Goal: Find specific page/section: Find specific page/section

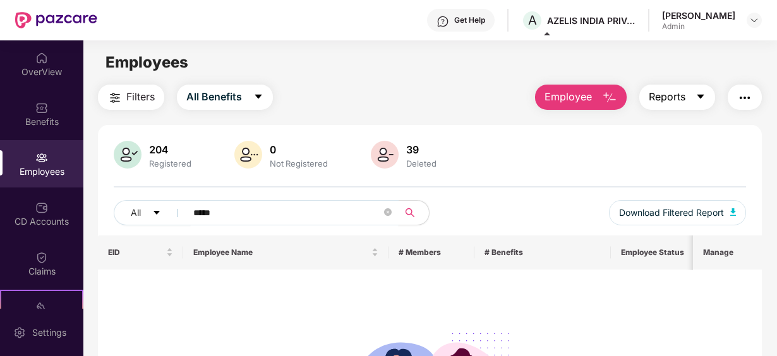
click at [701, 96] on icon "caret-down" at bounding box center [701, 97] width 7 height 4
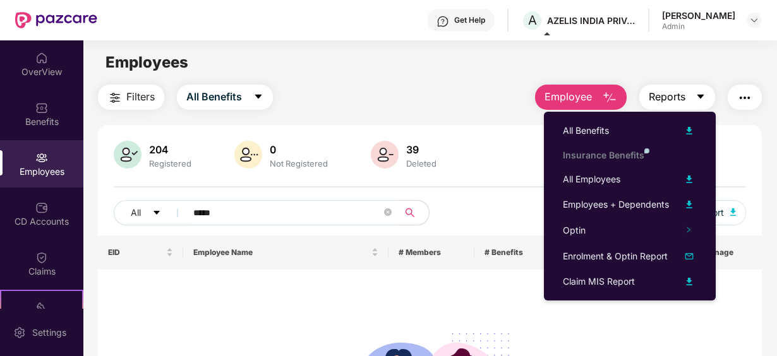
click at [704, 90] on button "Reports" at bounding box center [677, 97] width 76 height 25
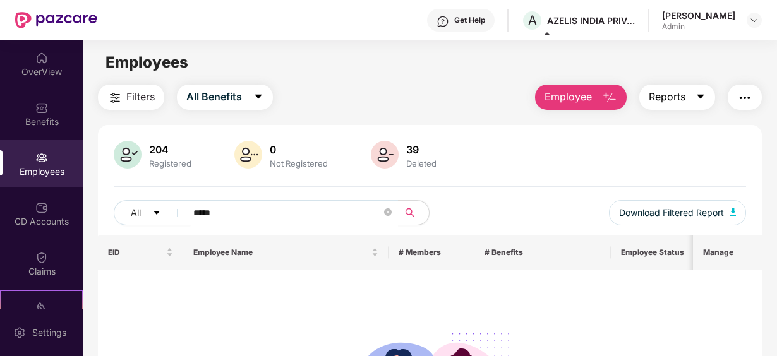
click at [704, 99] on icon "caret-down" at bounding box center [701, 97] width 10 height 10
click at [609, 95] on img "button" at bounding box center [609, 97] width 15 height 15
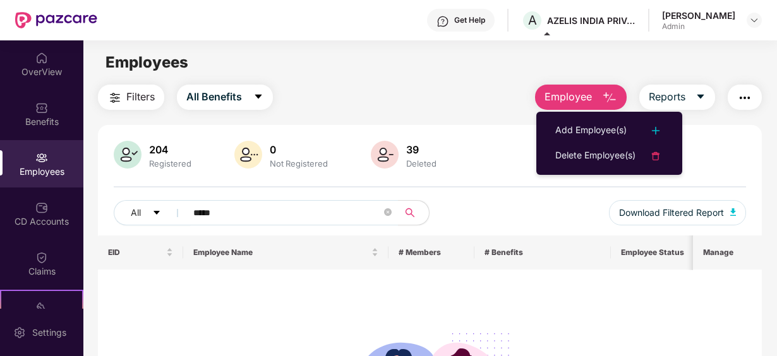
click at [742, 120] on div "Filters All Benefits Employee Reports 204 Registered 0 Not Registered 39 Delete…" at bounding box center [430, 306] width 664 height 442
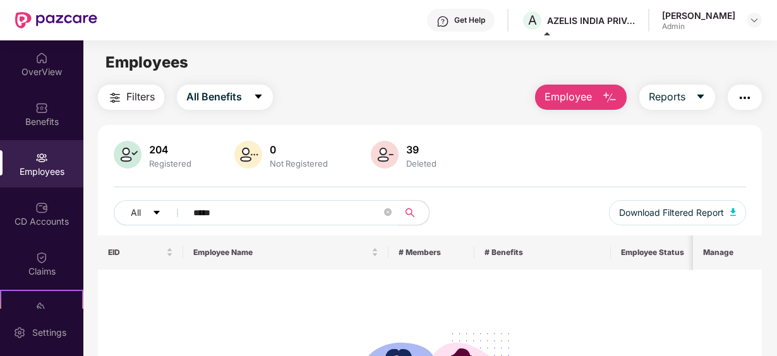
click at [746, 95] on img "button" at bounding box center [744, 97] width 15 height 15
click at [701, 95] on icon "caret-down" at bounding box center [701, 97] width 7 height 4
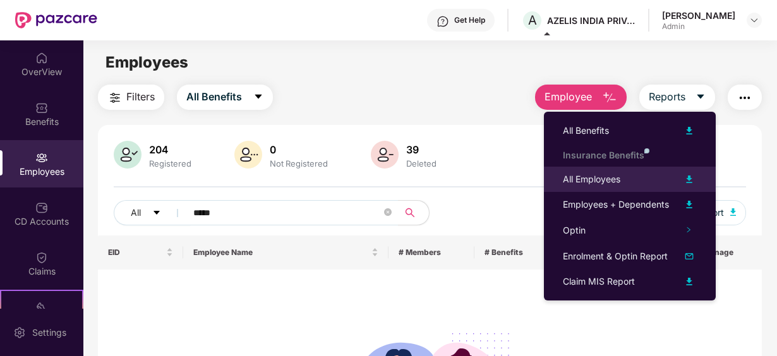
click at [691, 177] on img at bounding box center [689, 179] width 15 height 15
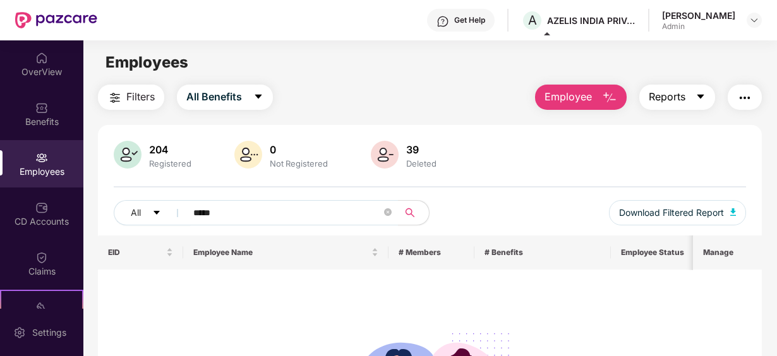
click at [699, 95] on icon "caret-down" at bounding box center [701, 97] width 7 height 4
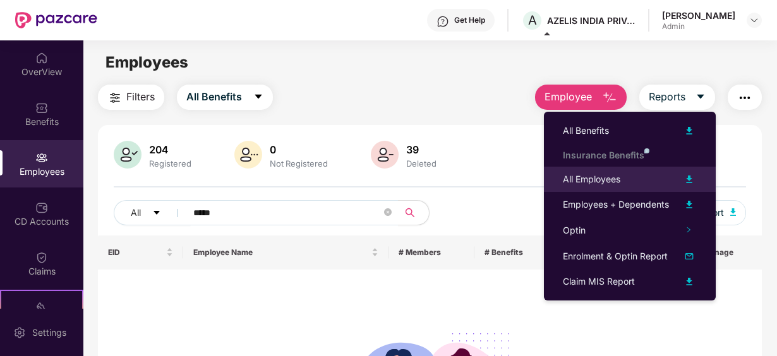
click at [686, 179] on img at bounding box center [689, 179] width 15 height 15
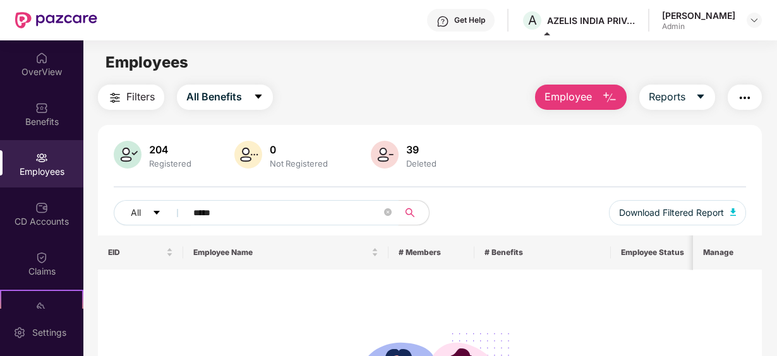
click at [223, 205] on input "*****" at bounding box center [287, 212] width 188 height 19
type input "*"
click at [48, 154] on div "Employees" at bounding box center [41, 163] width 83 height 47
click at [223, 213] on input "*****" at bounding box center [287, 212] width 188 height 19
type input "*"
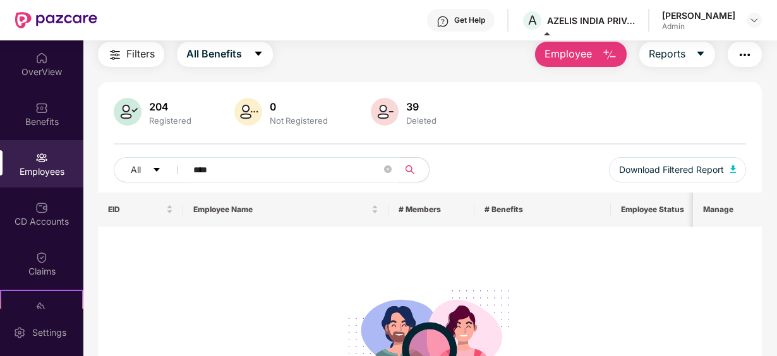
scroll to position [126, 0]
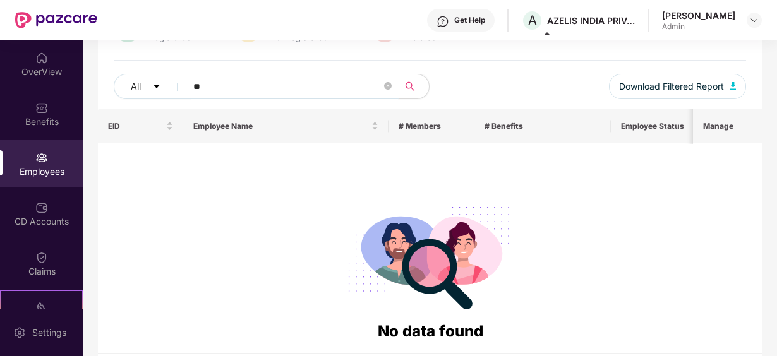
type input "*"
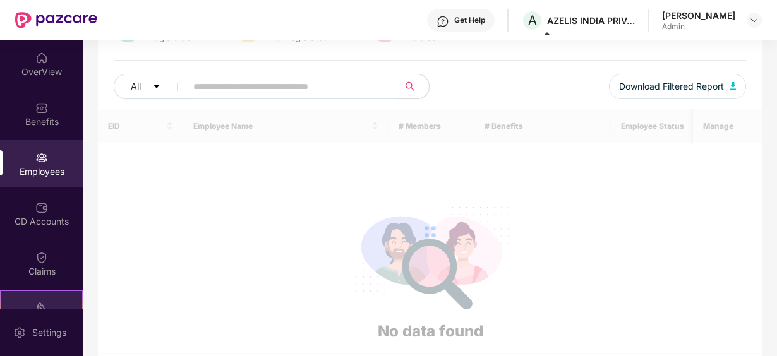
scroll to position [0, 0]
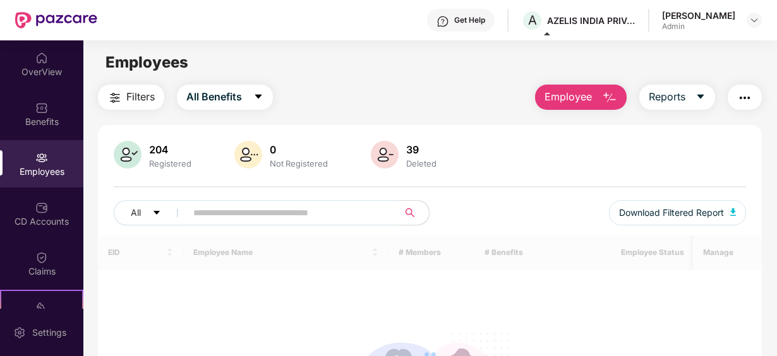
click at [52, 167] on div "Employees" at bounding box center [41, 172] width 83 height 13
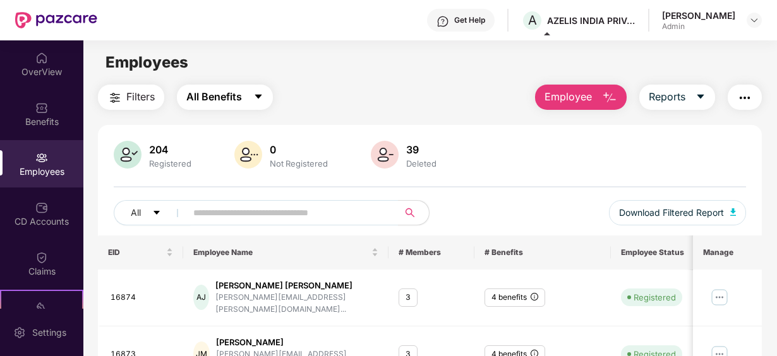
click at [258, 93] on icon "caret-down" at bounding box center [258, 97] width 10 height 10
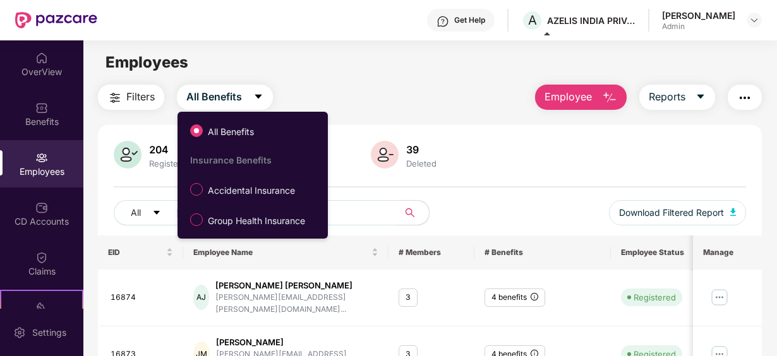
click at [239, 134] on span "All Benefits" at bounding box center [231, 132] width 56 height 14
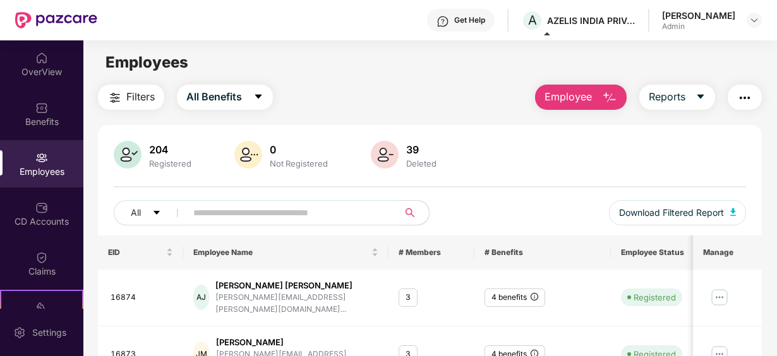
click at [252, 208] on input "text" at bounding box center [287, 212] width 188 height 19
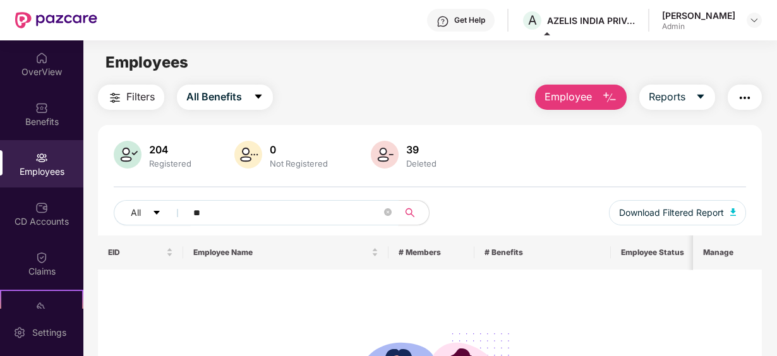
type input "*"
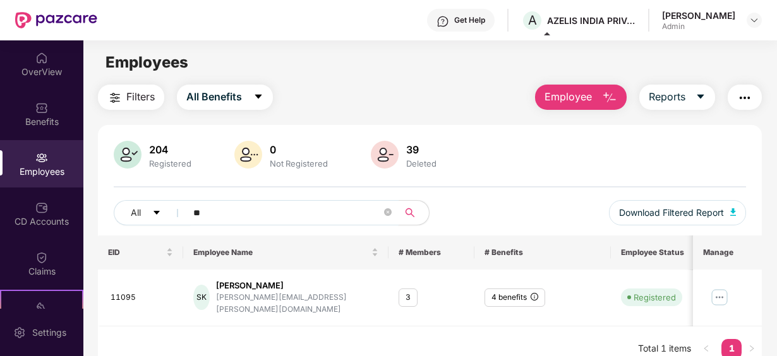
type input "*"
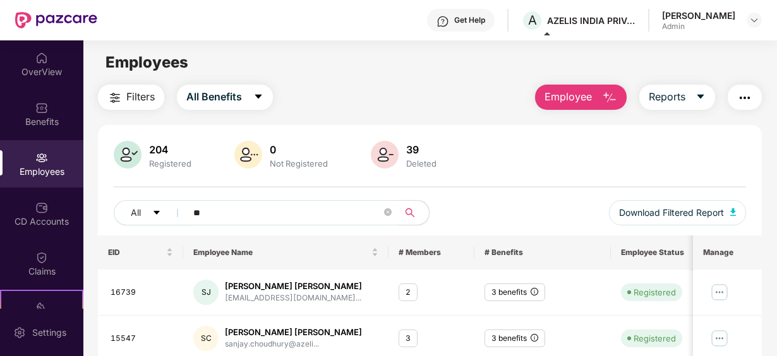
type input "*"
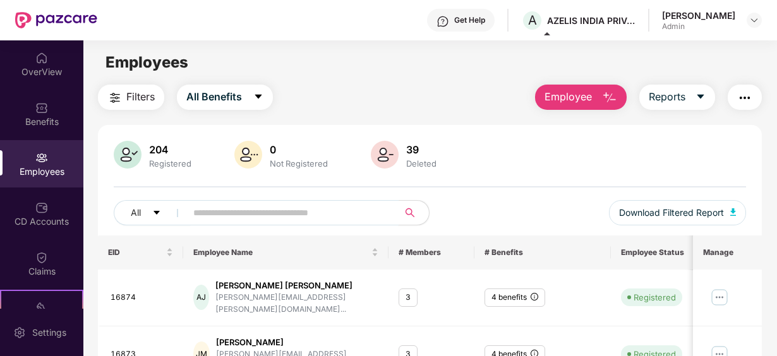
click at [226, 209] on input "text" at bounding box center [287, 212] width 188 height 19
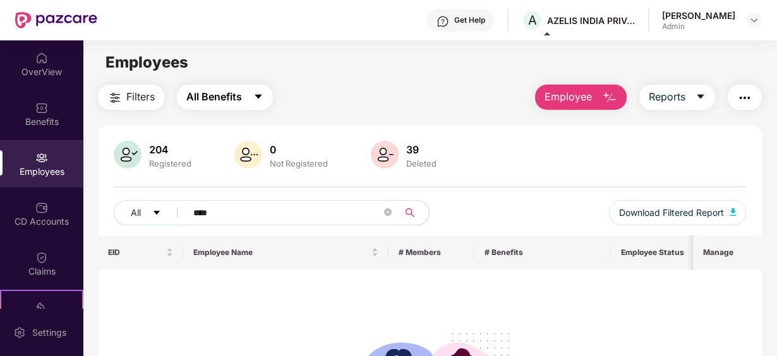
click at [269, 87] on button "All Benefits" at bounding box center [225, 97] width 96 height 25
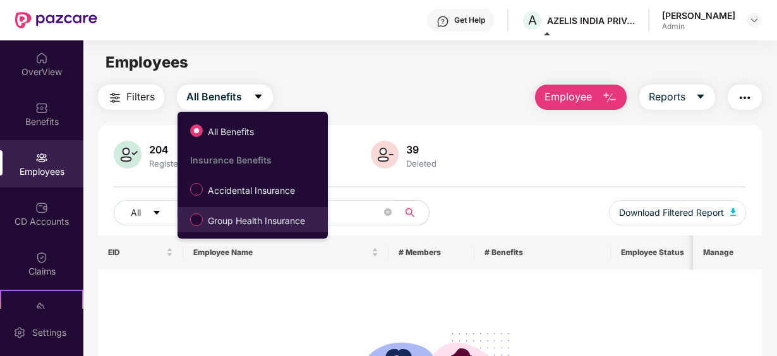
click at [240, 219] on span "Group Health Insurance" at bounding box center [256, 221] width 107 height 14
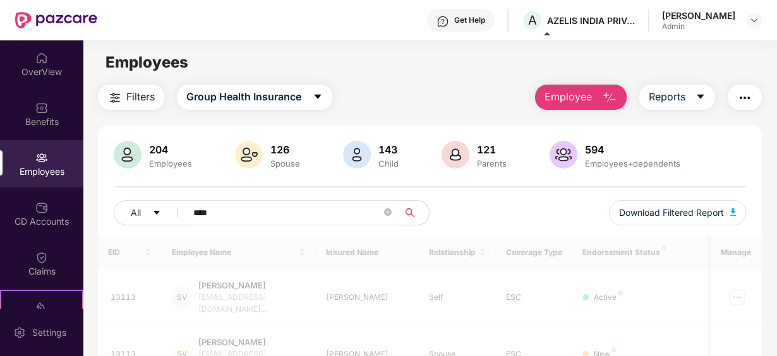
click at [235, 215] on input "****" at bounding box center [287, 212] width 188 height 19
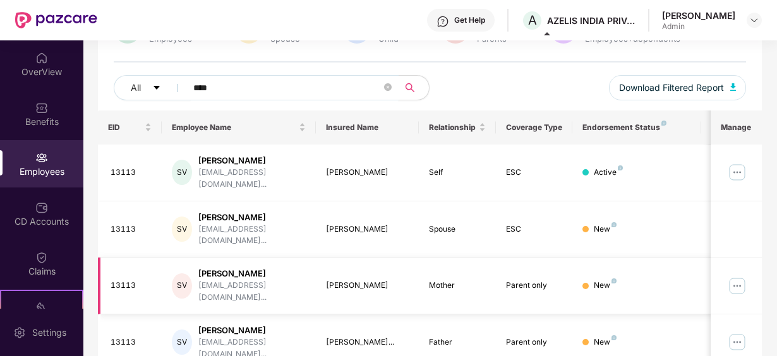
scroll to position [126, 0]
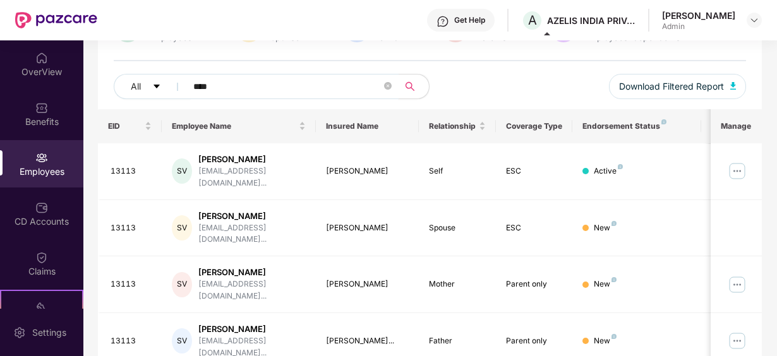
click at [220, 90] on input "****" at bounding box center [287, 86] width 188 height 19
type input "*"
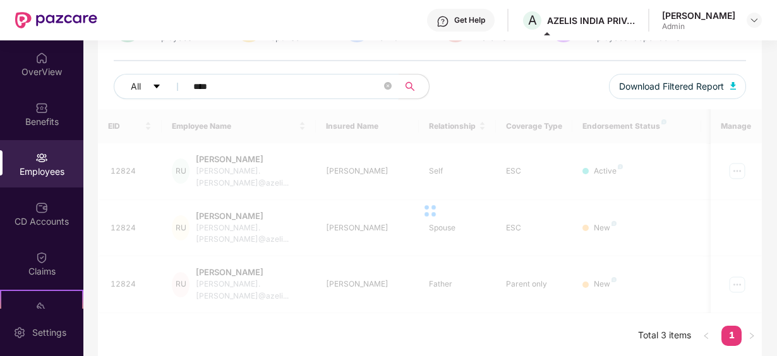
scroll to position [96, 0]
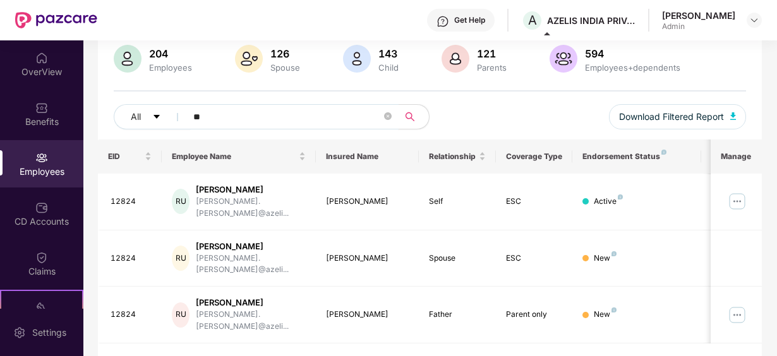
type input "*"
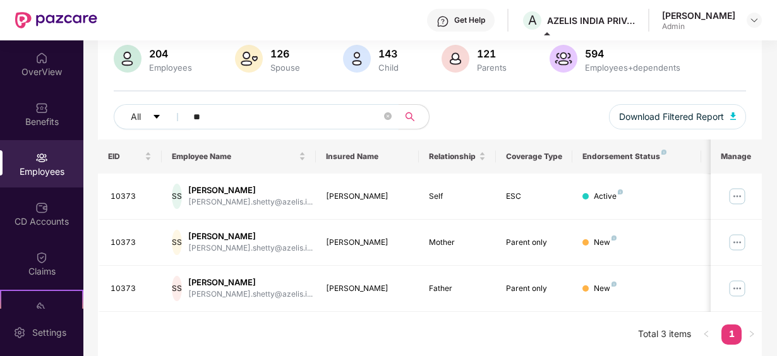
type input "*"
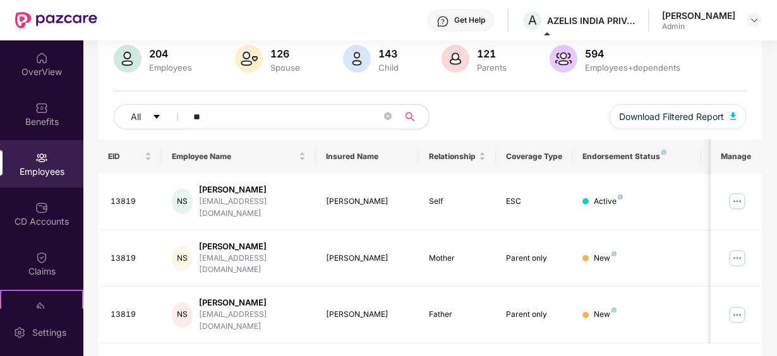
type input "*"
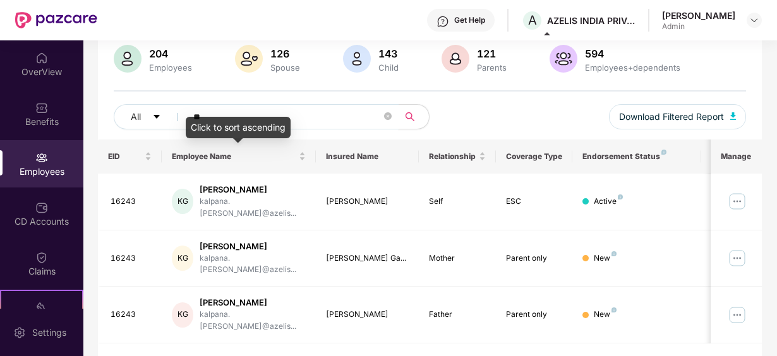
type input "*"
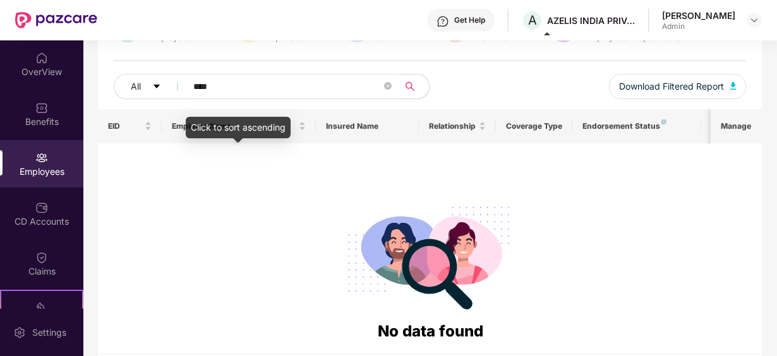
scroll to position [126, 0]
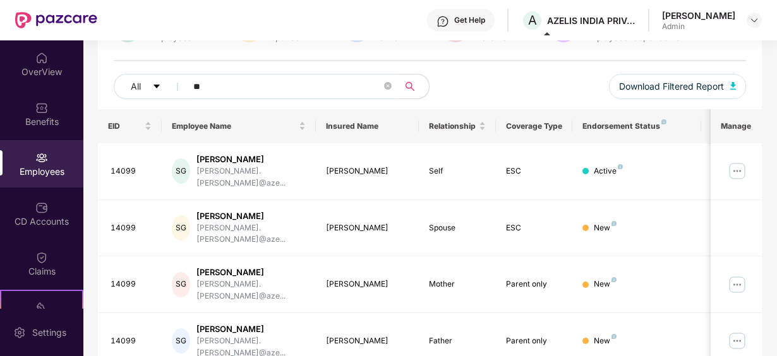
type input "*"
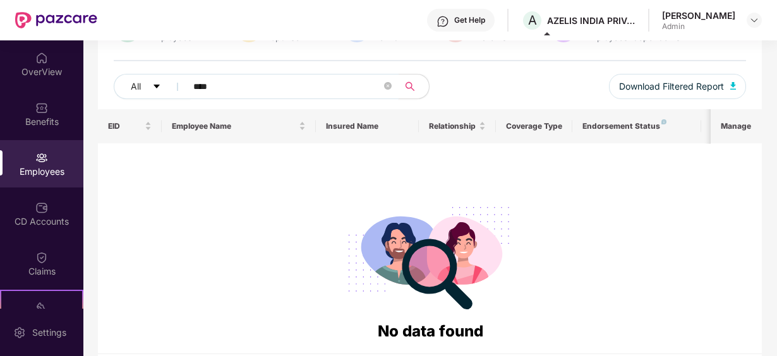
type input "****"
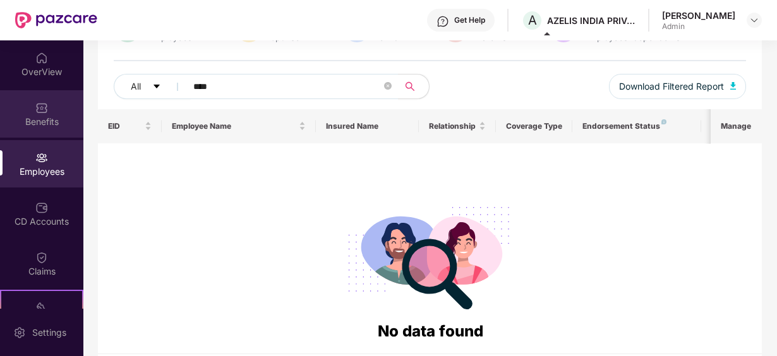
click at [40, 119] on div "Benefits" at bounding box center [41, 122] width 83 height 13
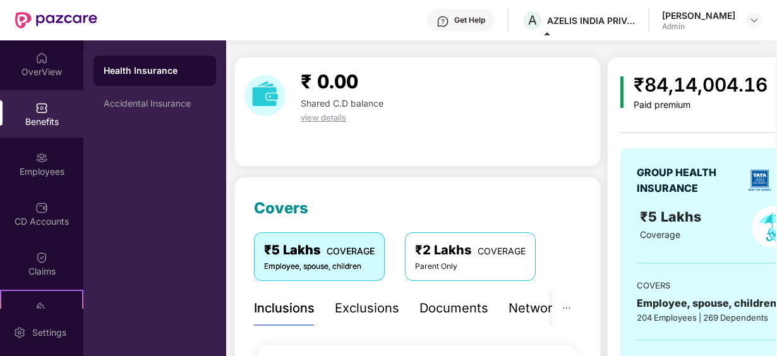
scroll to position [0, 0]
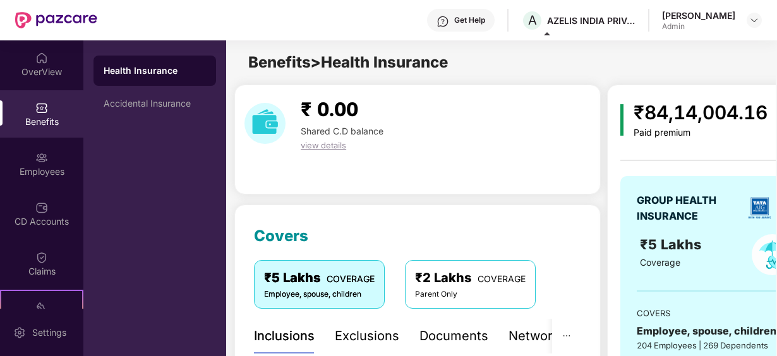
click at [754, 28] on div "[PERSON_NAME] Admin" at bounding box center [712, 20] width 100 height 22
